Goal: Information Seeking & Learning: Learn about a topic

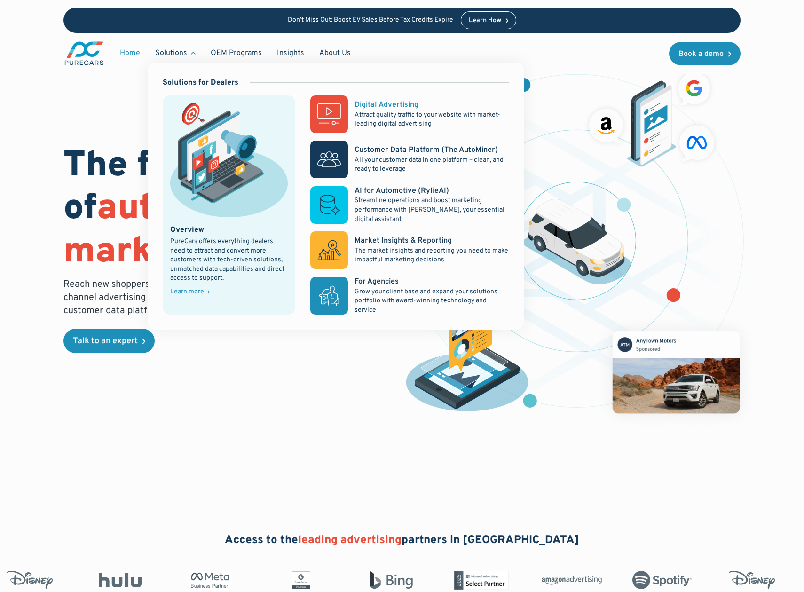
click at [362, 116] on p "Attract quality traffic to your website with market-leading digital advertising" at bounding box center [431, 119] width 154 height 18
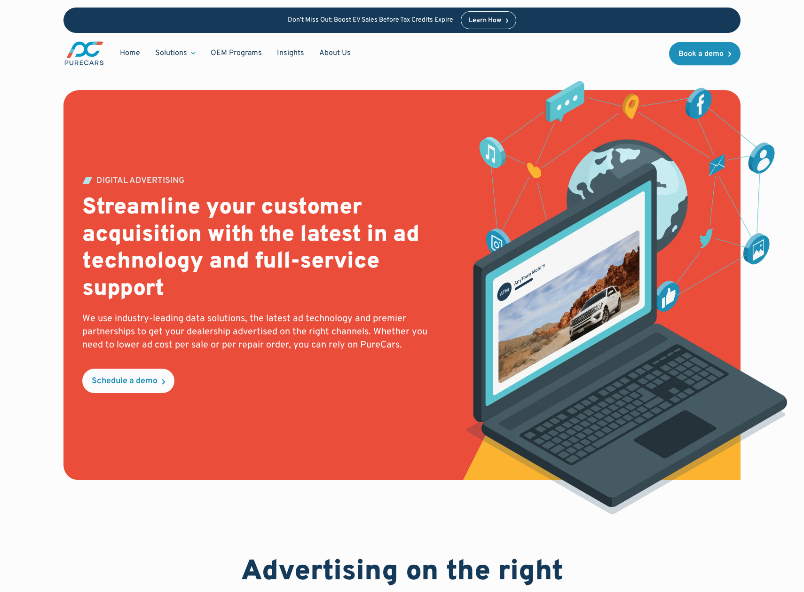
drag, startPoint x: 472, startPoint y: 215, endPoint x: 455, endPoint y: 216, distance: 16.9
